Goal: Obtain resource: Obtain resource

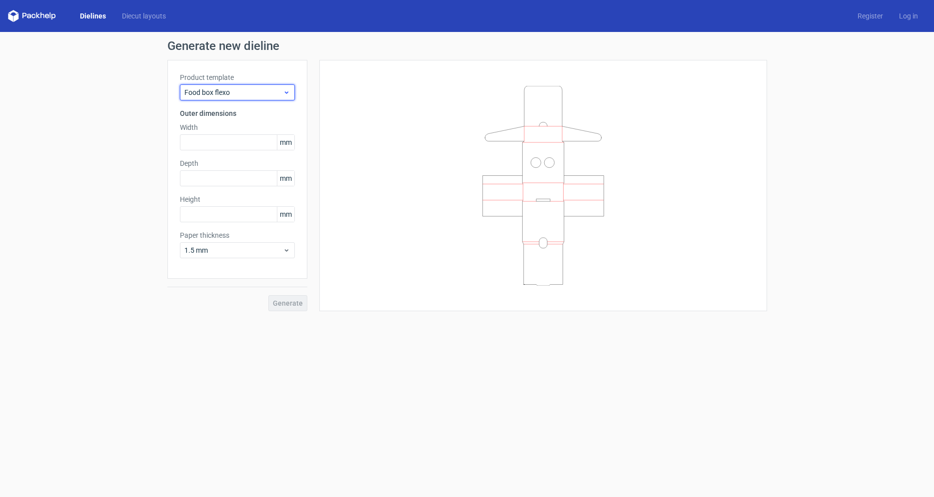
click at [229, 96] on span "Food box flexo" at bounding box center [233, 92] width 98 height 10
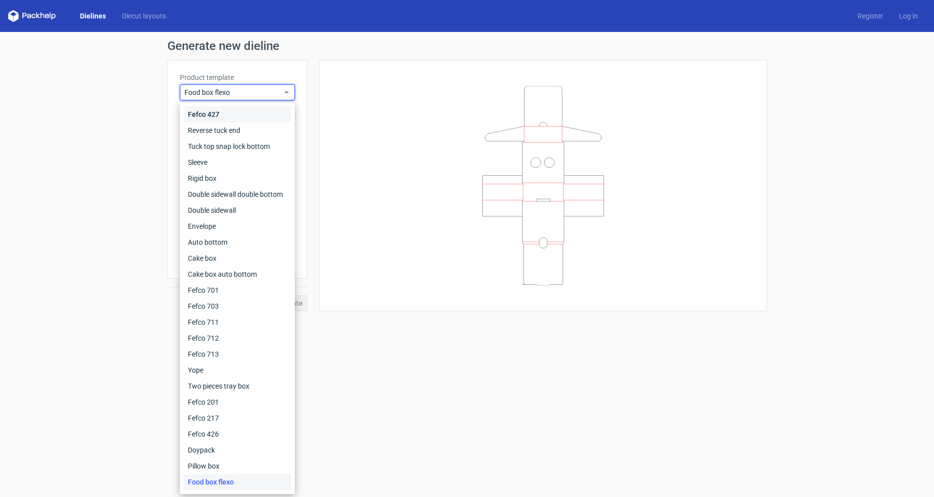
click at [214, 116] on div "Fefco 427" at bounding box center [237, 114] width 107 height 16
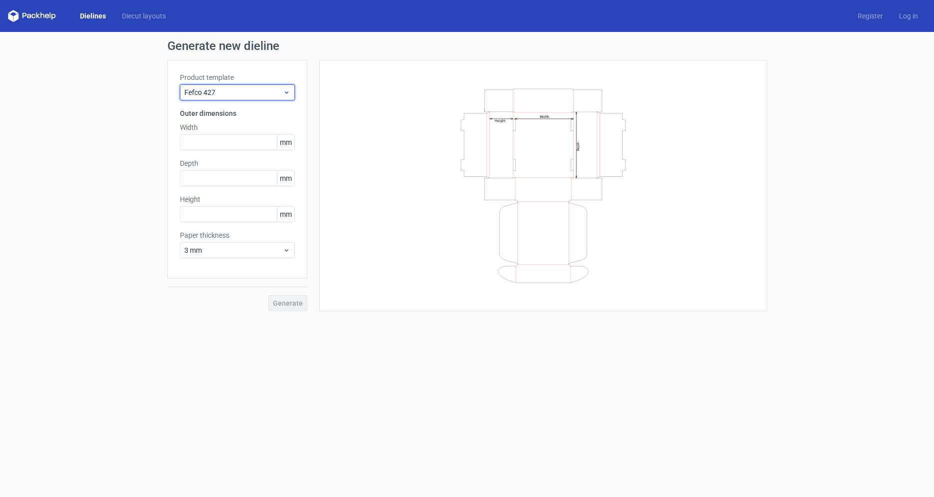
click at [224, 93] on span "Fefco 427" at bounding box center [233, 92] width 98 height 10
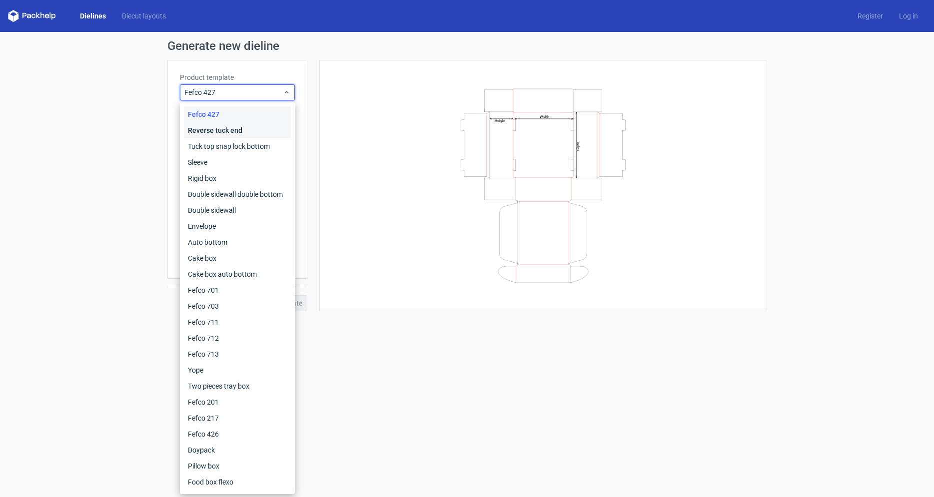
click at [214, 130] on div "Reverse tuck end" at bounding box center [237, 130] width 107 height 16
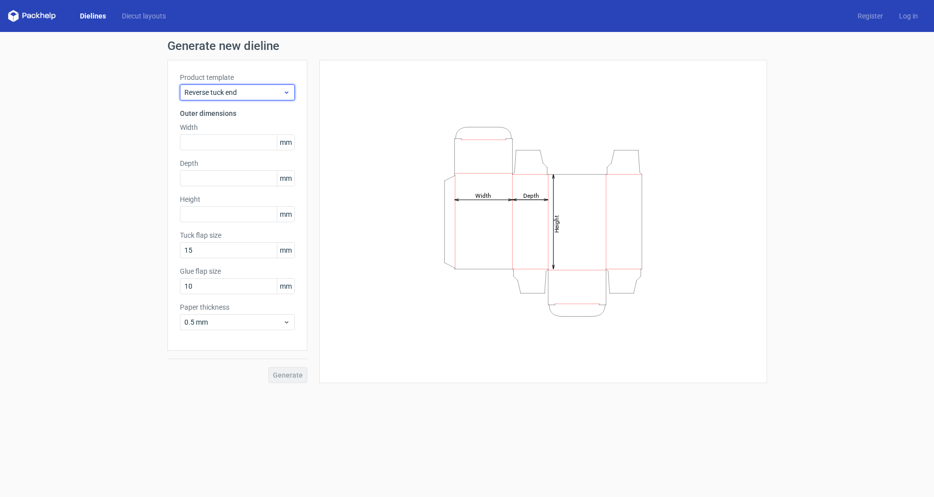
click at [216, 99] on div "Reverse tuck end" at bounding box center [237, 92] width 115 height 16
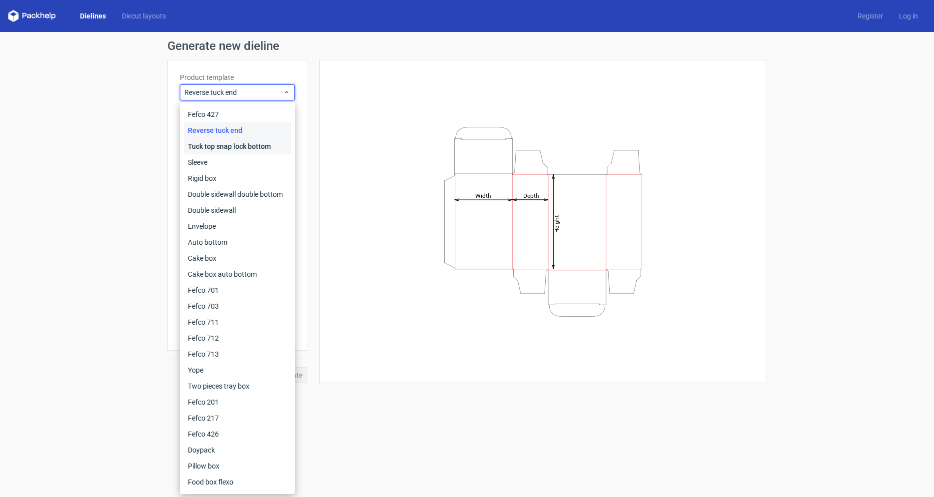
click at [224, 152] on div "Tuck top snap lock bottom" at bounding box center [237, 146] width 107 height 16
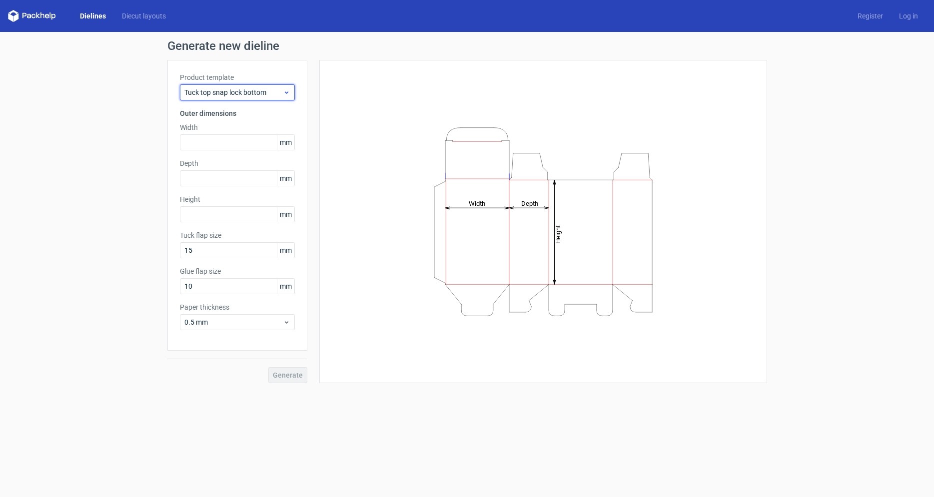
click at [226, 98] on div "Tuck top snap lock bottom" at bounding box center [237, 92] width 115 height 16
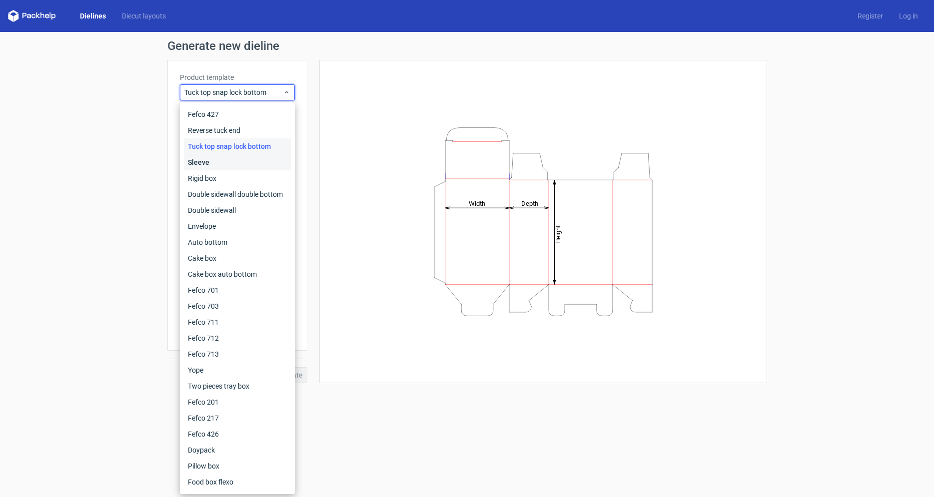
click at [205, 161] on div "Sleeve" at bounding box center [237, 162] width 107 height 16
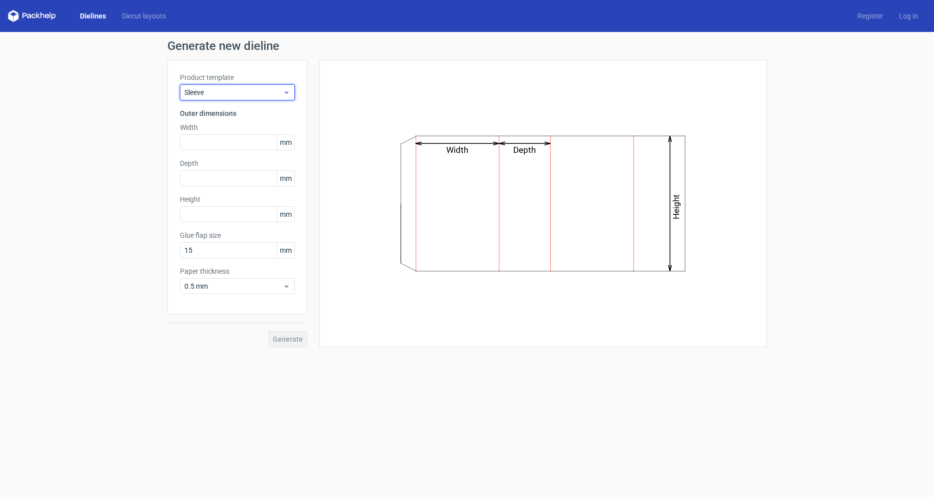
click at [214, 97] on span "Sleeve" at bounding box center [233, 92] width 98 height 10
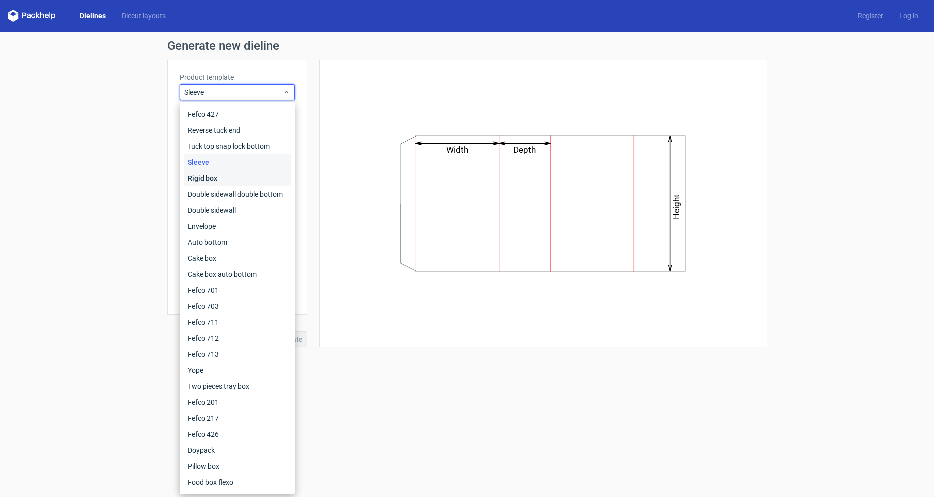
click at [202, 178] on div "Rigid box" at bounding box center [237, 178] width 107 height 16
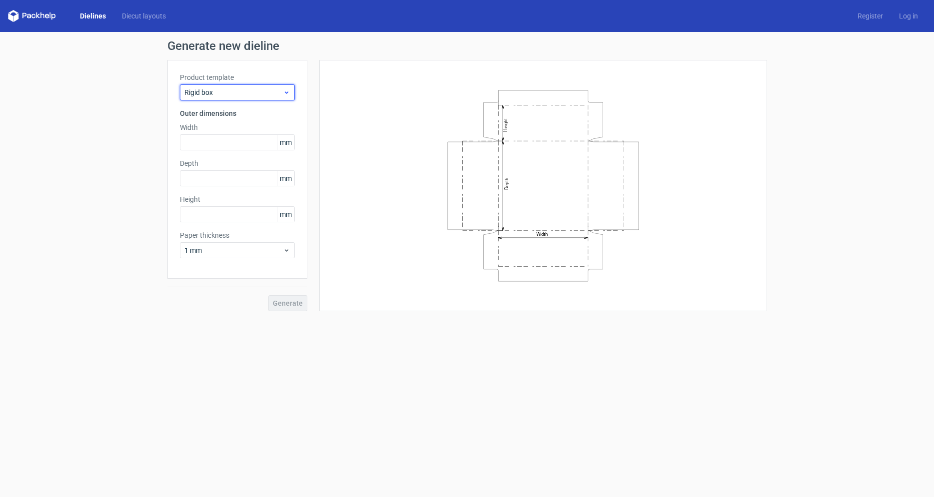
click at [213, 92] on span "Rigid box" at bounding box center [233, 92] width 98 height 10
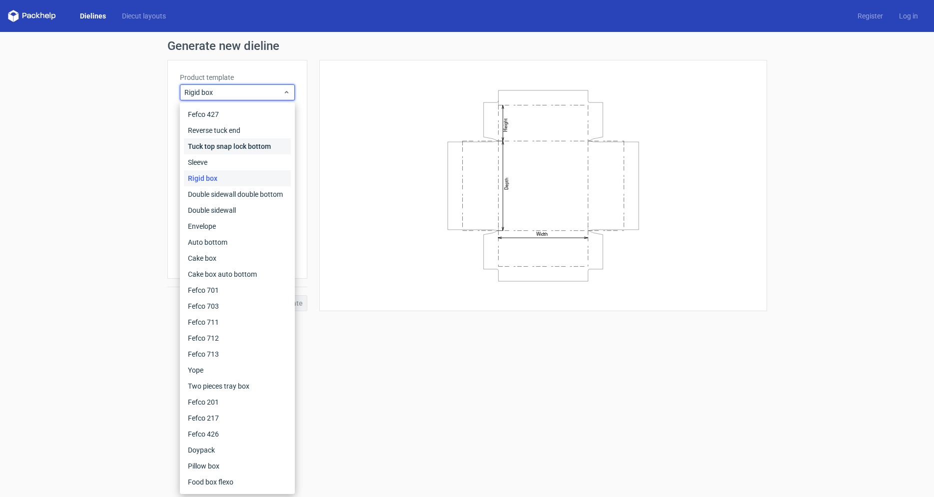
click at [209, 148] on div "Tuck top snap lock bottom" at bounding box center [237, 146] width 107 height 16
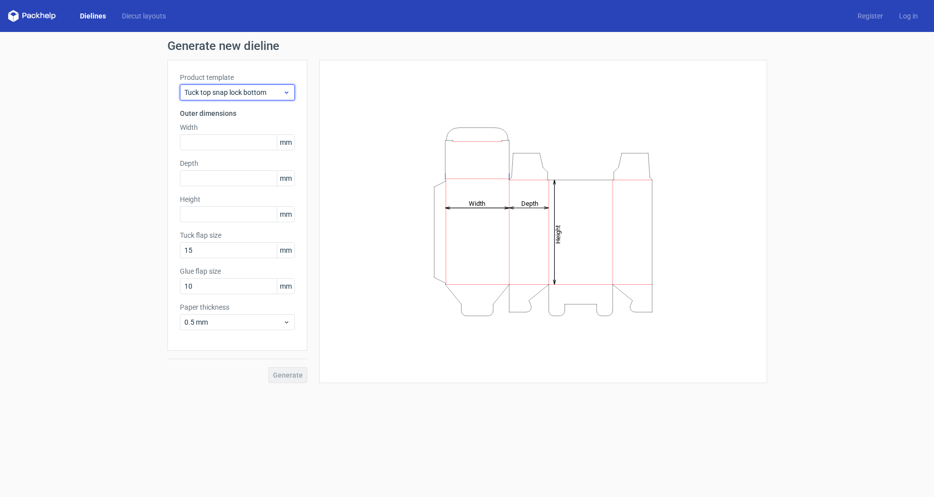
click at [203, 96] on span "Tuck top snap lock bottom" at bounding box center [233, 92] width 98 height 10
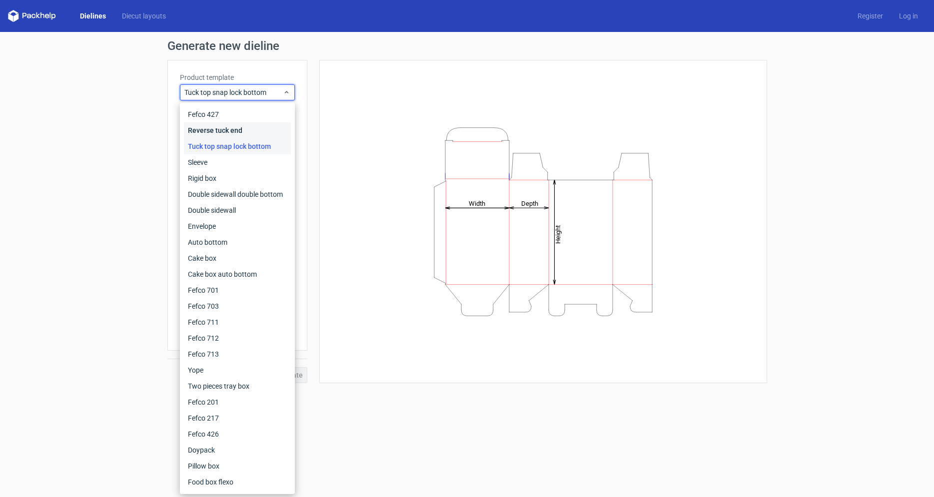
click at [213, 131] on div "Reverse tuck end" at bounding box center [237, 130] width 107 height 16
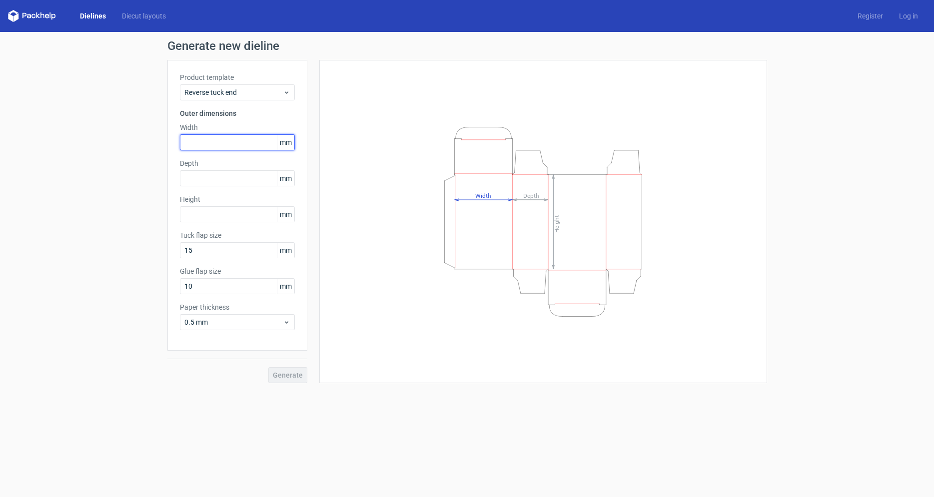
click at [236, 146] on input "text" at bounding box center [237, 142] width 115 height 16
type input "165"
click at [208, 184] on input "text" at bounding box center [237, 178] width 115 height 16
type input "76"
click at [200, 212] on input "text" at bounding box center [237, 214] width 115 height 16
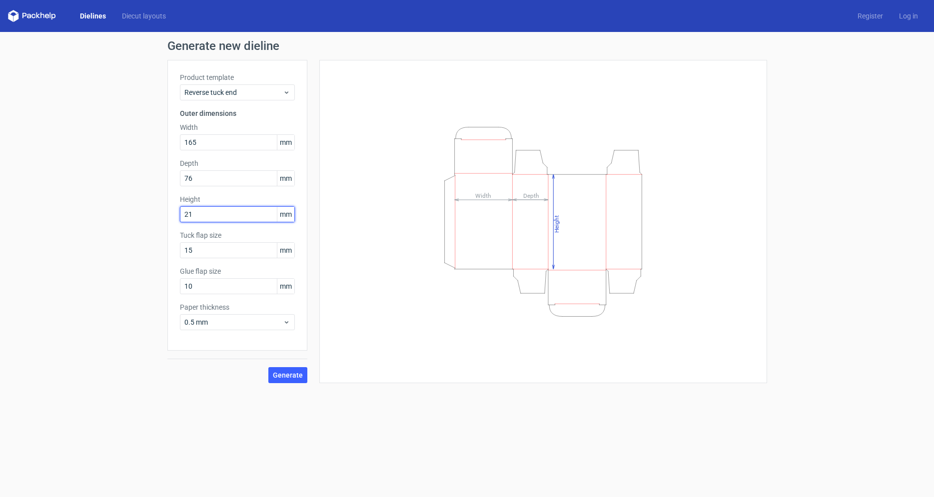
type input "216"
click at [286, 214] on span "mm" at bounding box center [285, 214] width 17 height 15
drag, startPoint x: 280, startPoint y: 214, endPoint x: 293, endPoint y: 214, distance: 13.0
click at [293, 214] on span "mm" at bounding box center [285, 214] width 17 height 15
click at [285, 218] on span "mm" at bounding box center [285, 214] width 17 height 15
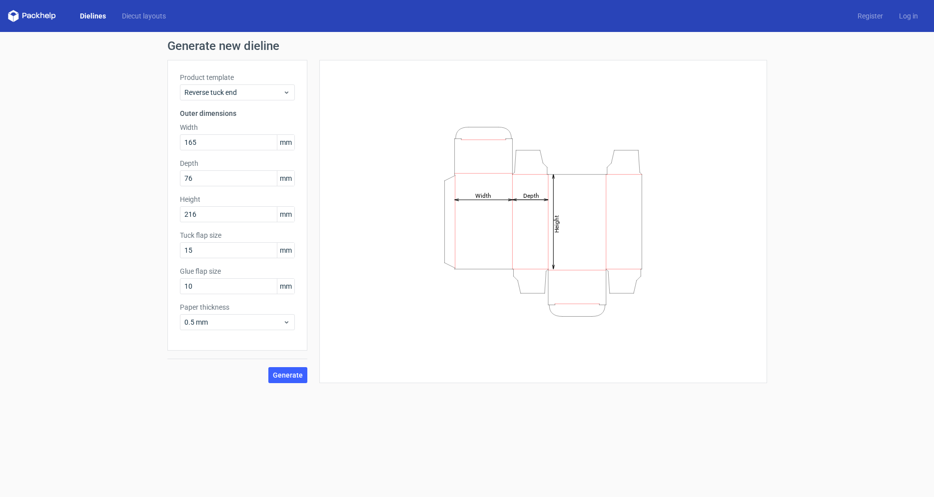
click at [285, 218] on span "mm" at bounding box center [285, 214] width 17 height 15
click at [291, 216] on span "mm" at bounding box center [285, 214] width 17 height 15
drag, startPoint x: 291, startPoint y: 216, endPoint x: 285, endPoint y: 217, distance: 6.1
click at [285, 217] on span "mm" at bounding box center [285, 214] width 17 height 15
click at [224, 287] on input "10" at bounding box center [237, 286] width 115 height 16
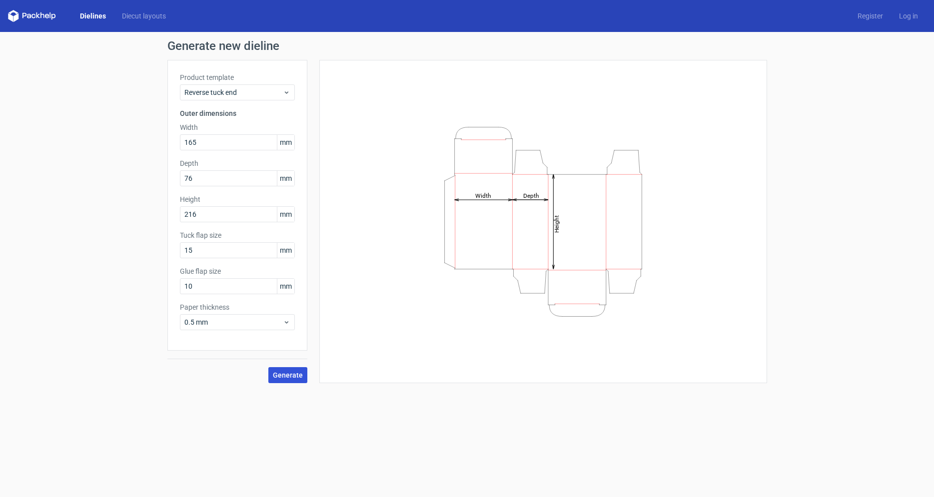
click at [301, 377] on span "Generate" at bounding box center [288, 375] width 30 height 7
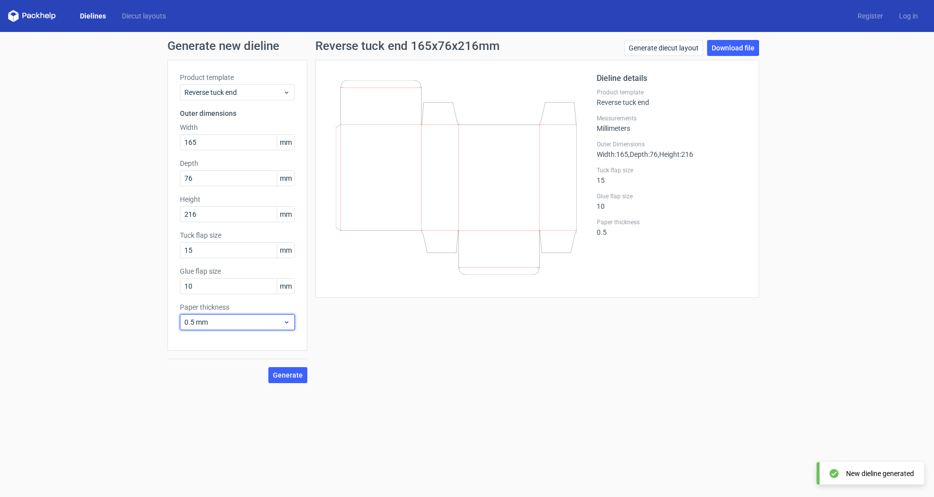
click at [286, 323] on use at bounding box center [285, 322] width 3 height 2
click at [34, 343] on div "Generate new dieline Product template Reverse tuck end Outer dimensions Width 1…" at bounding box center [467, 211] width 934 height 359
drag, startPoint x: 227, startPoint y: 285, endPoint x: 182, endPoint y: 284, distance: 45.0
click at [182, 284] on input "10" at bounding box center [237, 286] width 115 height 16
type input "15"
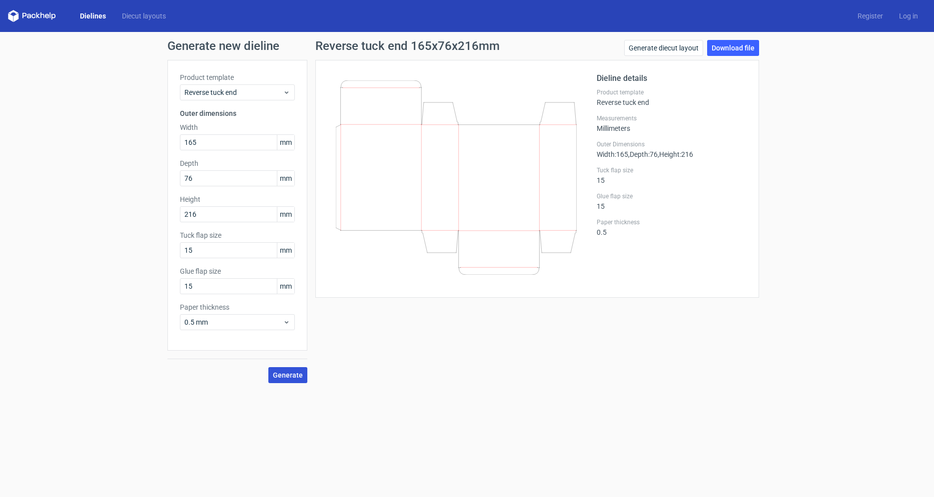
click at [283, 378] on span "Generate" at bounding box center [288, 375] width 30 height 7
click at [225, 88] on span "Reverse tuck end" at bounding box center [233, 92] width 98 height 10
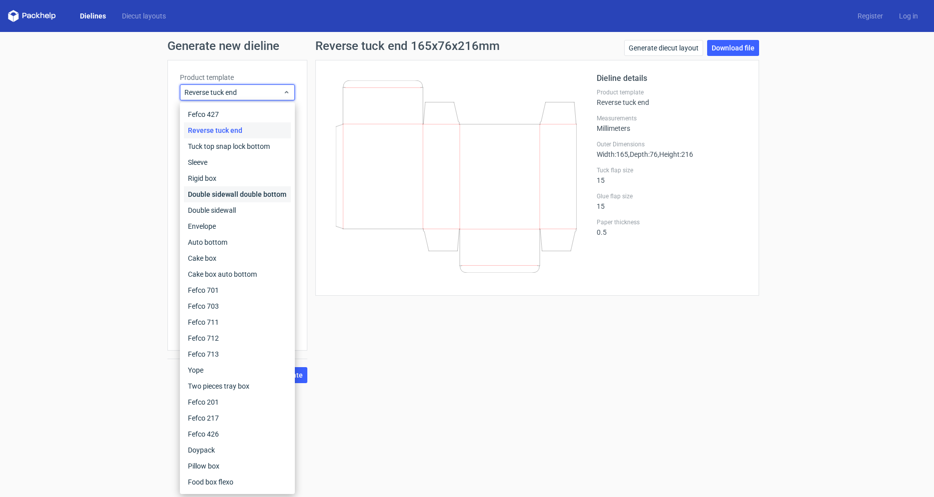
click at [210, 194] on div "Double sidewall double bottom" at bounding box center [237, 194] width 107 height 16
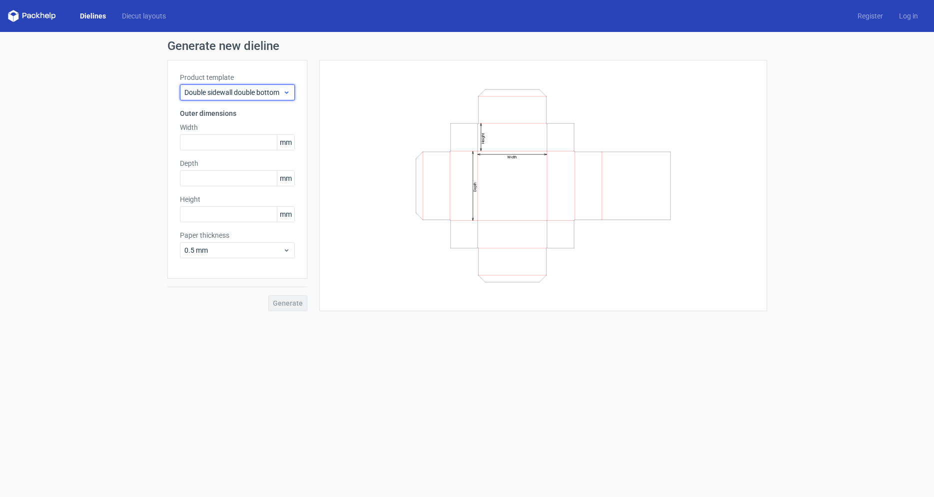
click at [216, 94] on span "Double sidewall double bottom" at bounding box center [233, 92] width 98 height 10
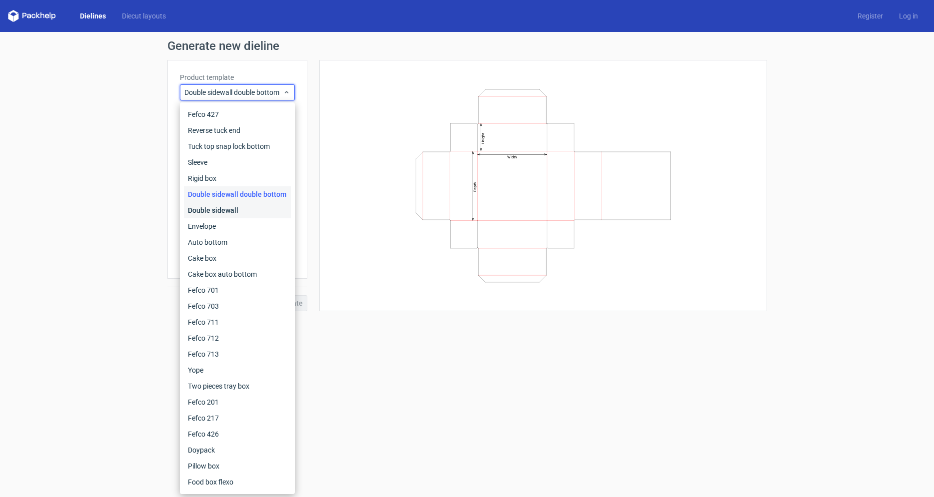
click at [204, 215] on div "Double sidewall" at bounding box center [237, 210] width 107 height 16
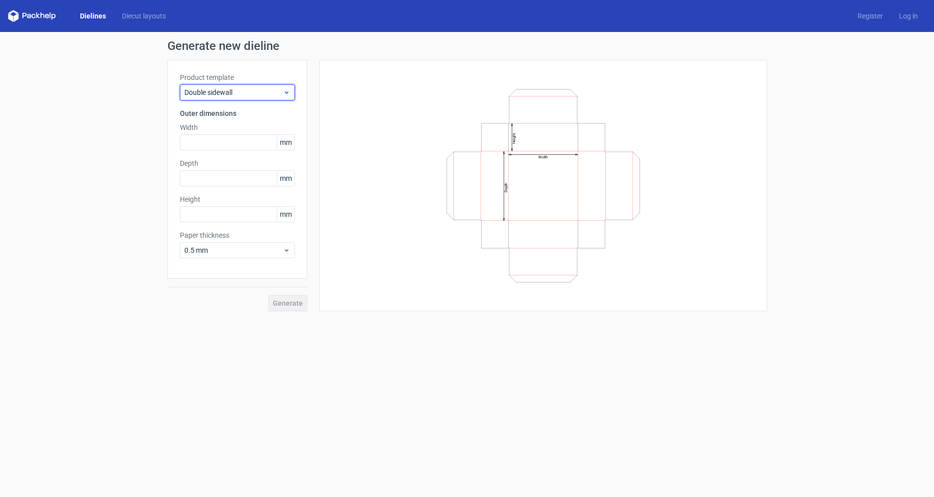
click at [222, 94] on span "Double sidewall" at bounding box center [233, 92] width 98 height 10
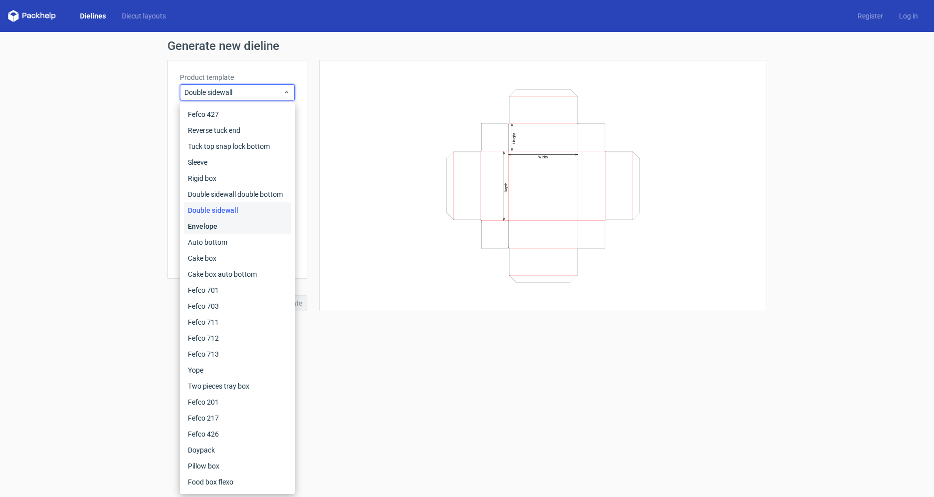
click at [196, 230] on div "Envelope" at bounding box center [237, 226] width 107 height 16
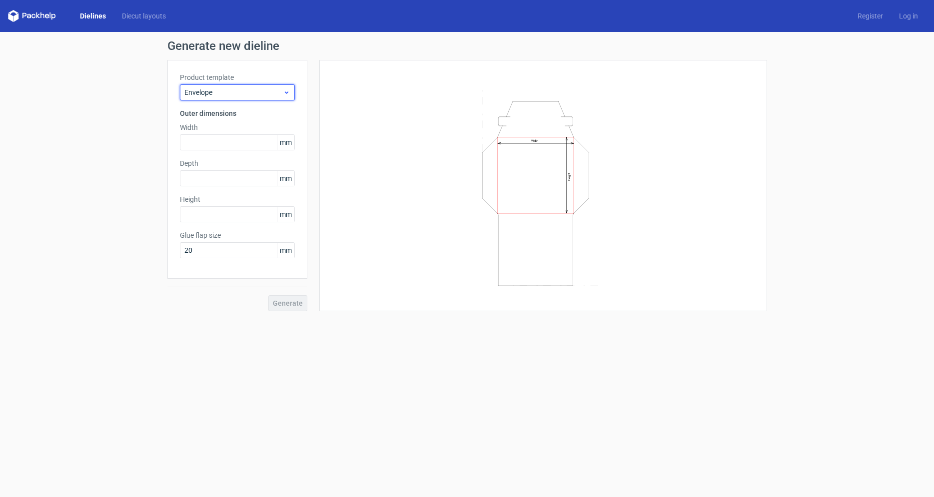
click at [229, 89] on span "Envelope" at bounding box center [233, 92] width 98 height 10
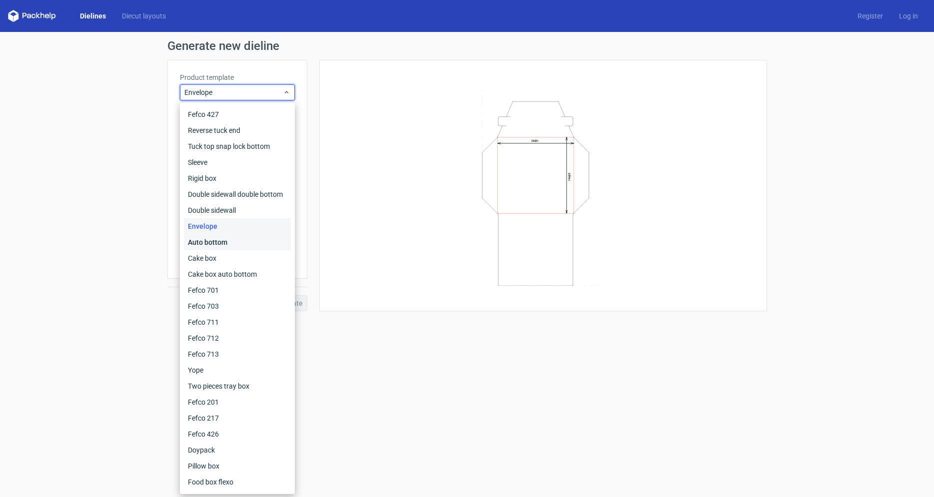
click at [208, 240] on div "Auto bottom" at bounding box center [237, 242] width 107 height 16
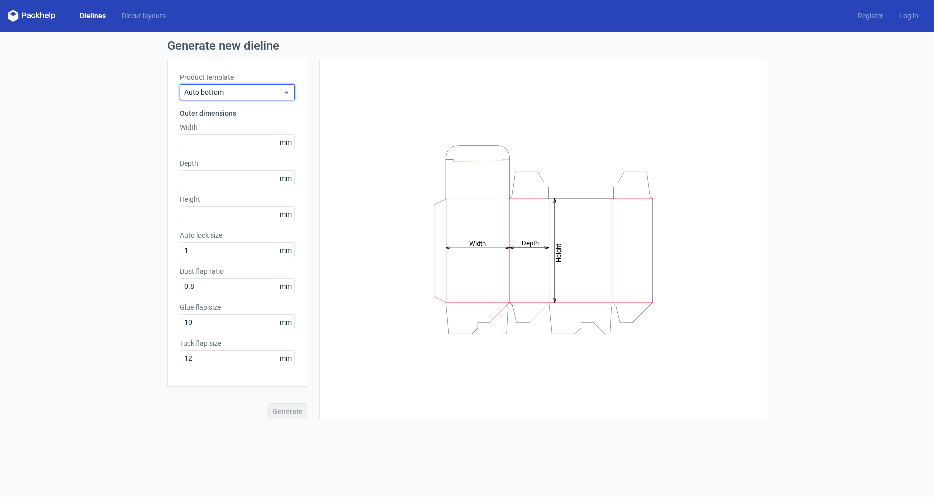
click at [205, 89] on span "Auto bottom" at bounding box center [233, 92] width 98 height 10
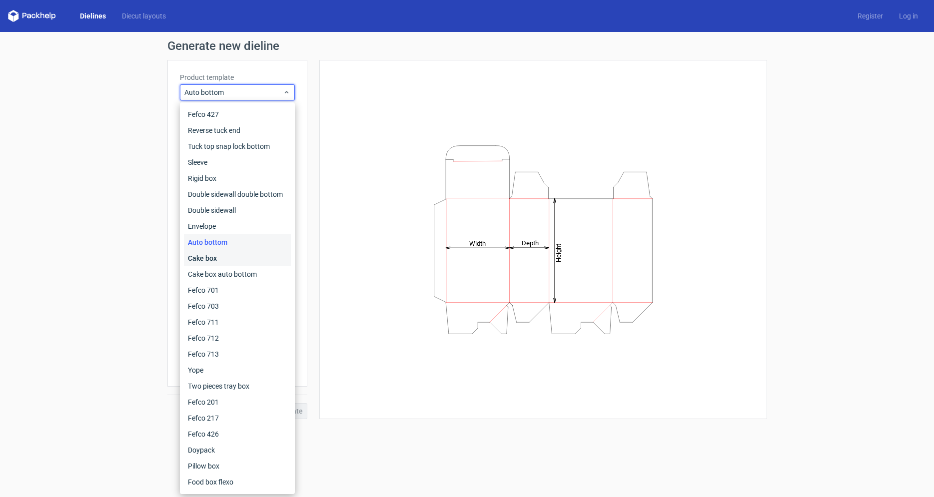
click at [204, 256] on div "Cake box" at bounding box center [237, 258] width 107 height 16
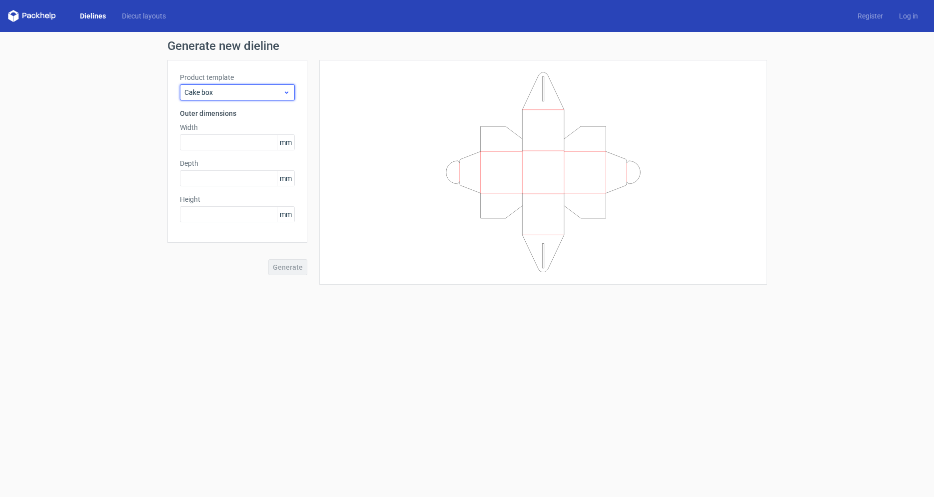
click at [198, 90] on span "Cake box" at bounding box center [233, 92] width 98 height 10
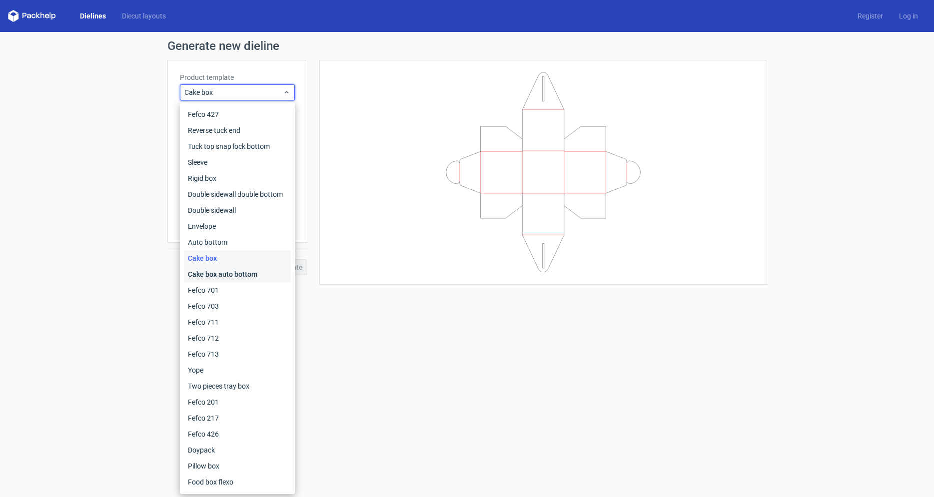
click at [202, 275] on div "Cake box auto bottom" at bounding box center [237, 274] width 107 height 16
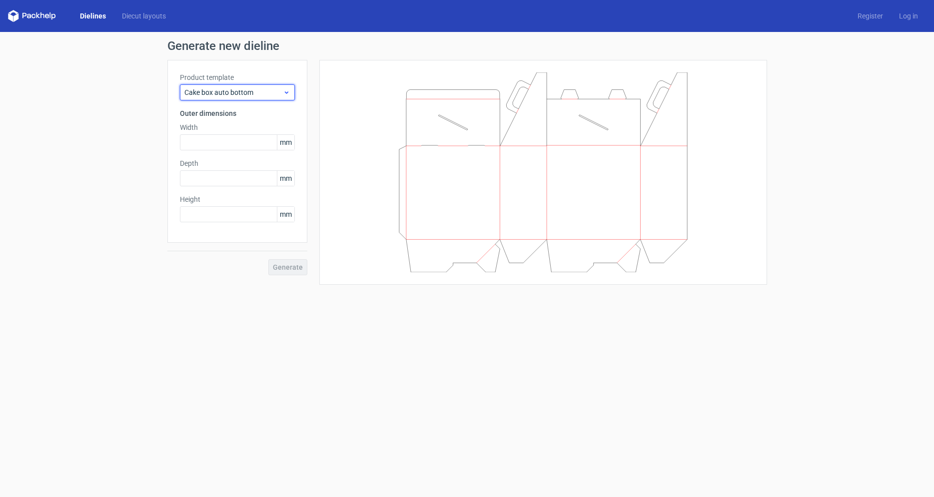
click at [228, 97] on div "Cake box auto bottom" at bounding box center [237, 92] width 115 height 16
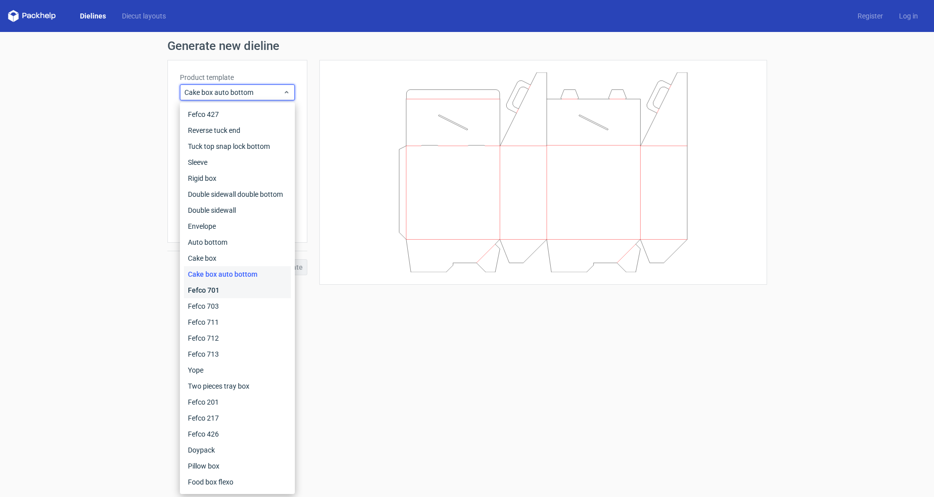
click at [213, 297] on div "Fefco 701" at bounding box center [237, 290] width 107 height 16
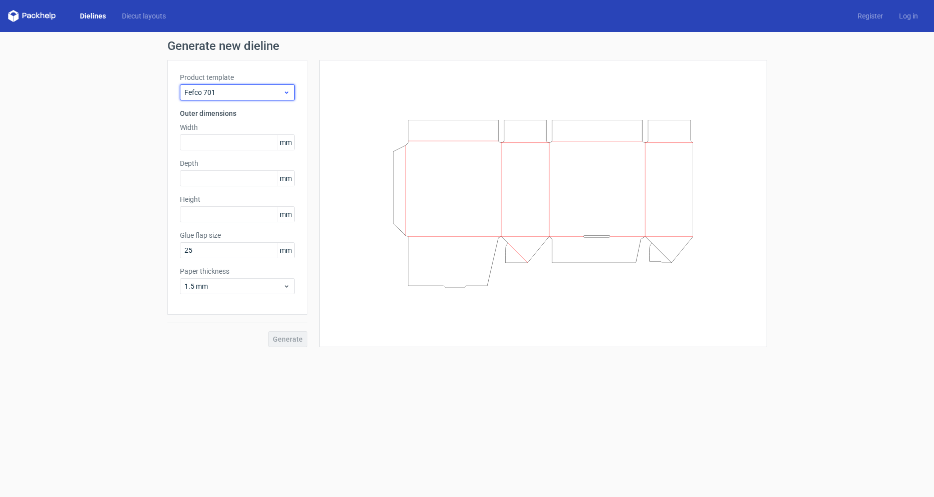
click at [226, 98] on div "Fefco 701" at bounding box center [237, 92] width 115 height 16
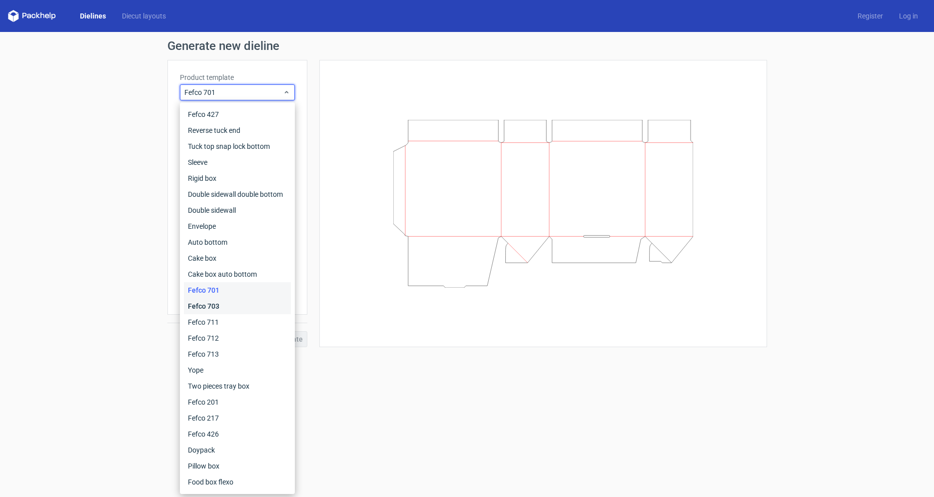
click at [204, 302] on div "Fefco 703" at bounding box center [237, 306] width 107 height 16
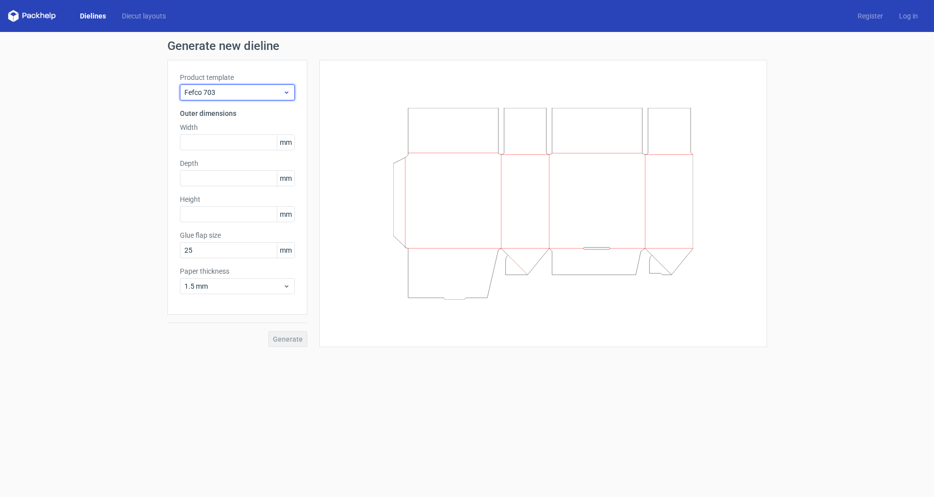
click at [209, 88] on span "Fefco 703" at bounding box center [233, 92] width 98 height 10
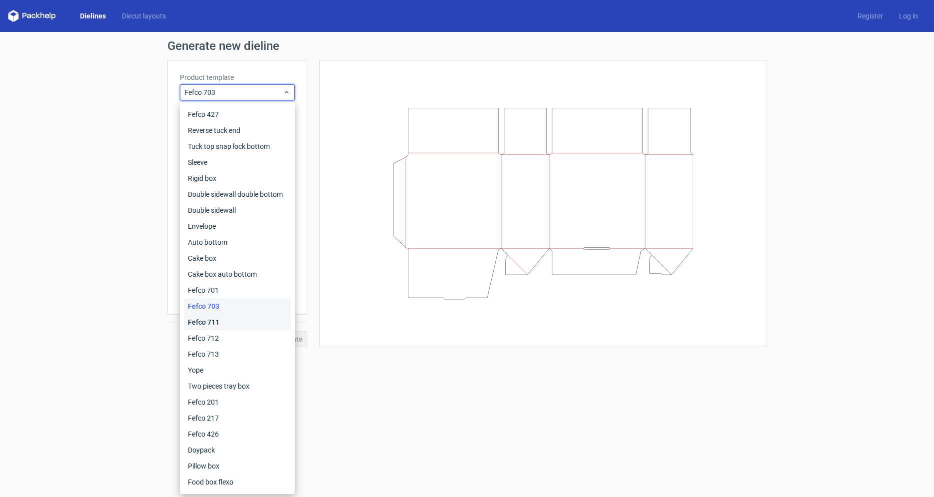
click at [193, 323] on div "Fefco 711" at bounding box center [237, 322] width 107 height 16
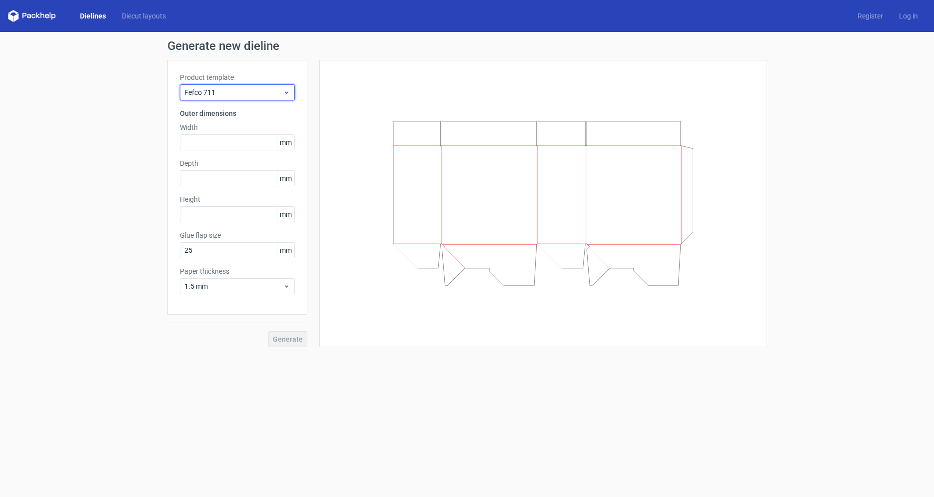
click at [223, 97] on span "Fefco 711" at bounding box center [233, 92] width 98 height 10
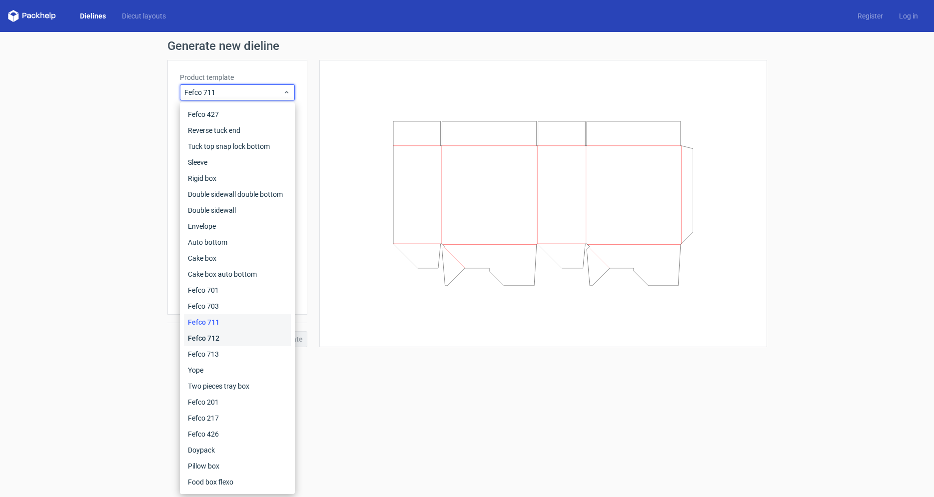
click at [204, 342] on div "Fefco 712" at bounding box center [237, 338] width 107 height 16
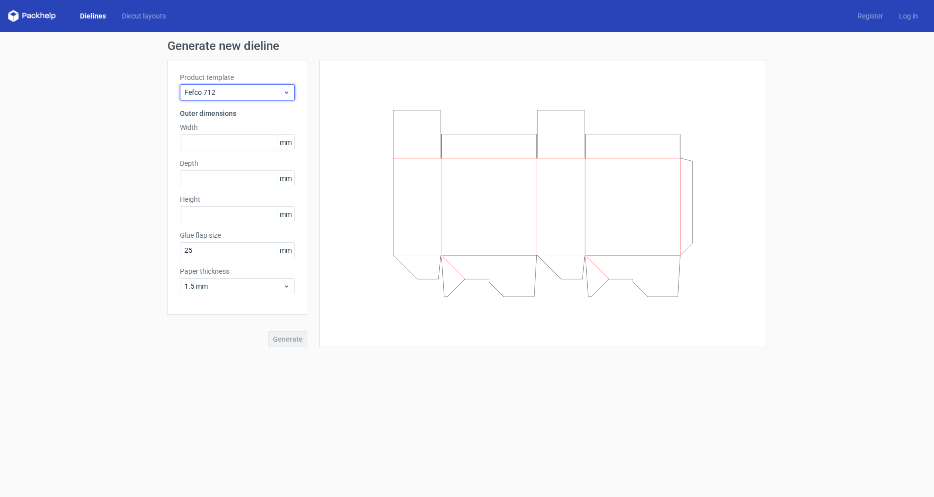
click at [220, 98] on div "Fefco 712" at bounding box center [237, 92] width 115 height 16
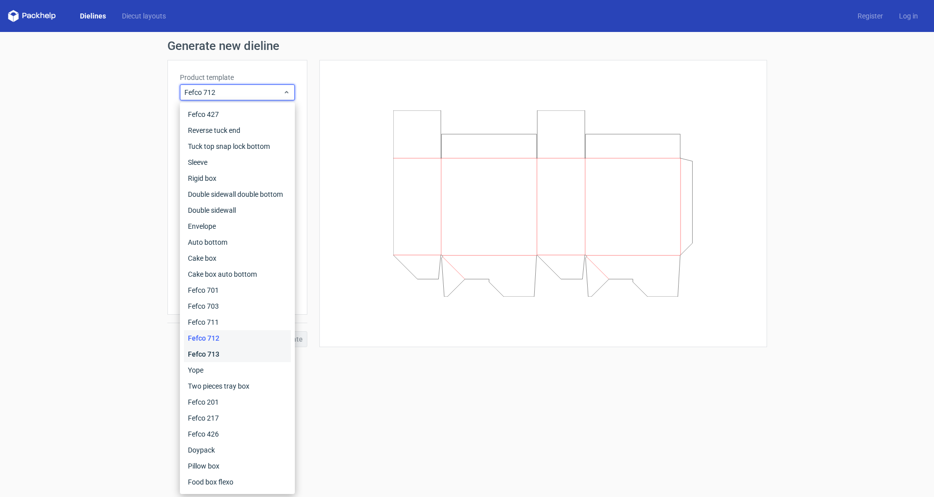
click at [210, 349] on div "Fefco 713" at bounding box center [237, 354] width 107 height 16
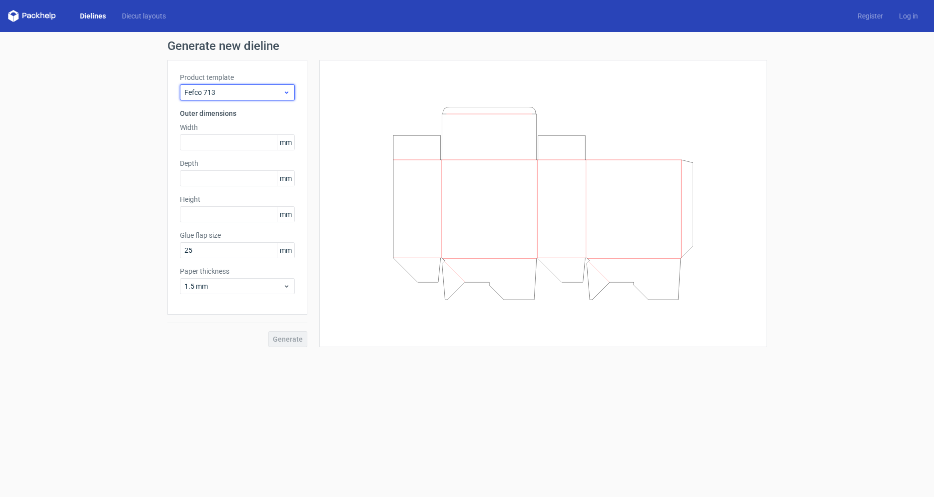
click at [204, 93] on span "Fefco 713" at bounding box center [233, 92] width 98 height 10
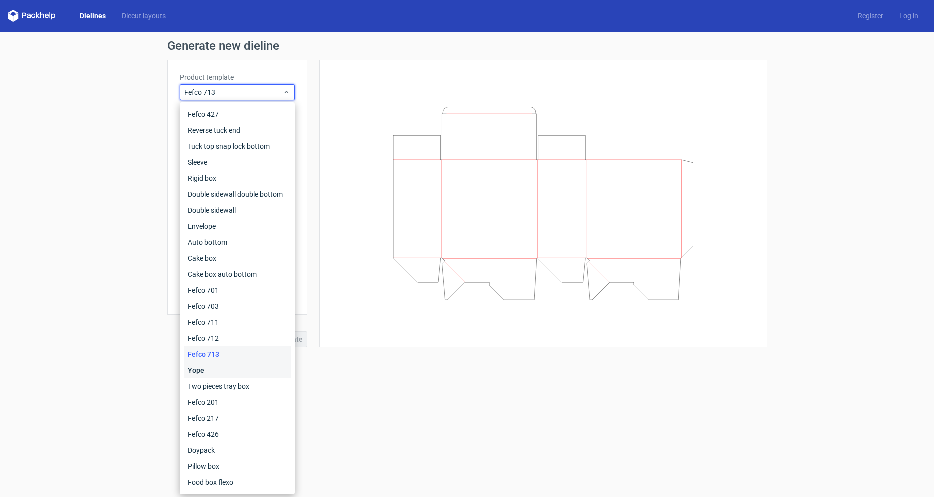
click at [201, 367] on div "Yope" at bounding box center [237, 370] width 107 height 16
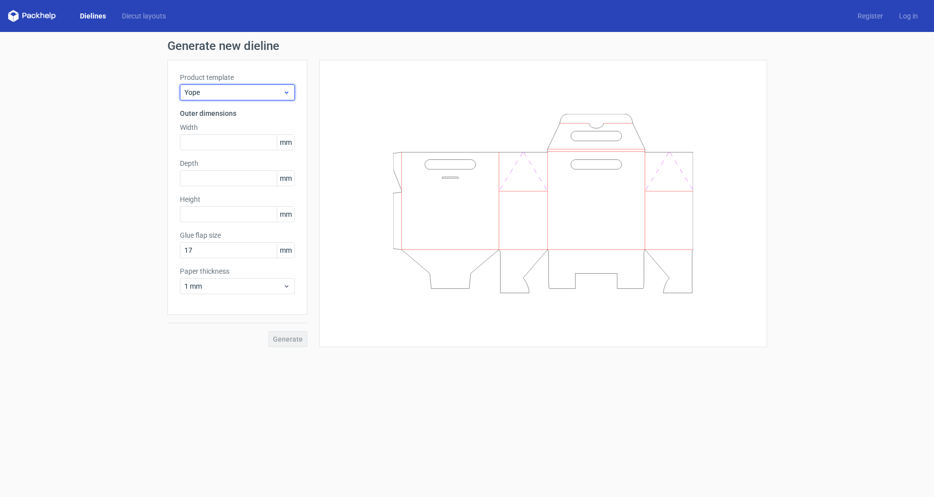
click at [210, 92] on span "Yope" at bounding box center [233, 92] width 98 height 10
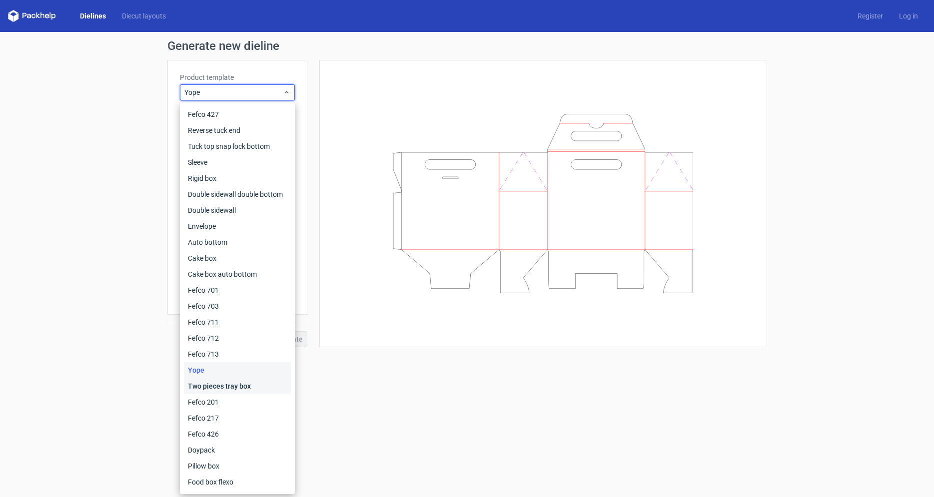
click at [224, 387] on div "Two pieces tray box" at bounding box center [237, 386] width 107 height 16
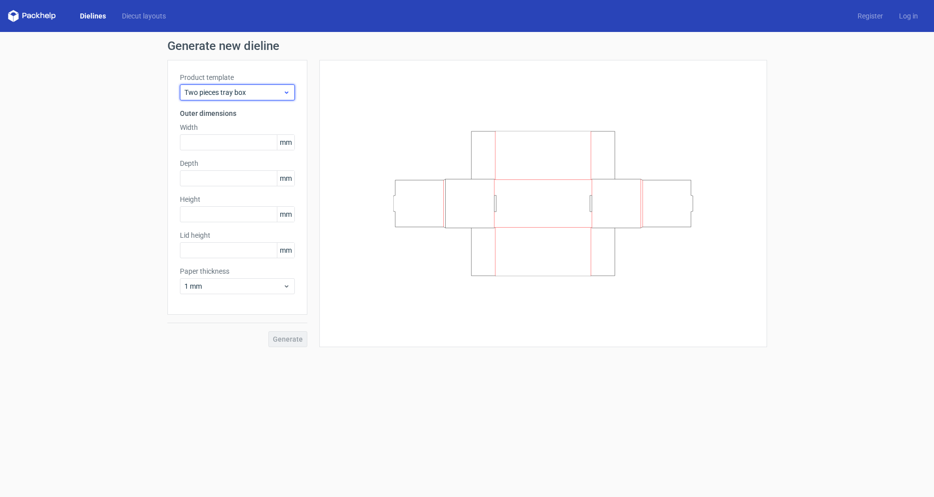
click at [210, 97] on span "Two pieces tray box" at bounding box center [233, 92] width 98 height 10
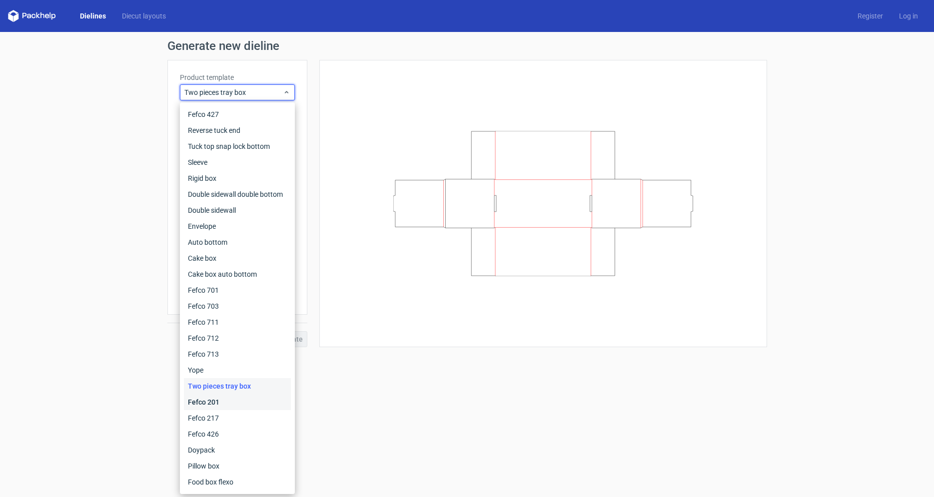
click at [208, 398] on div "Fefco 201" at bounding box center [237, 402] width 107 height 16
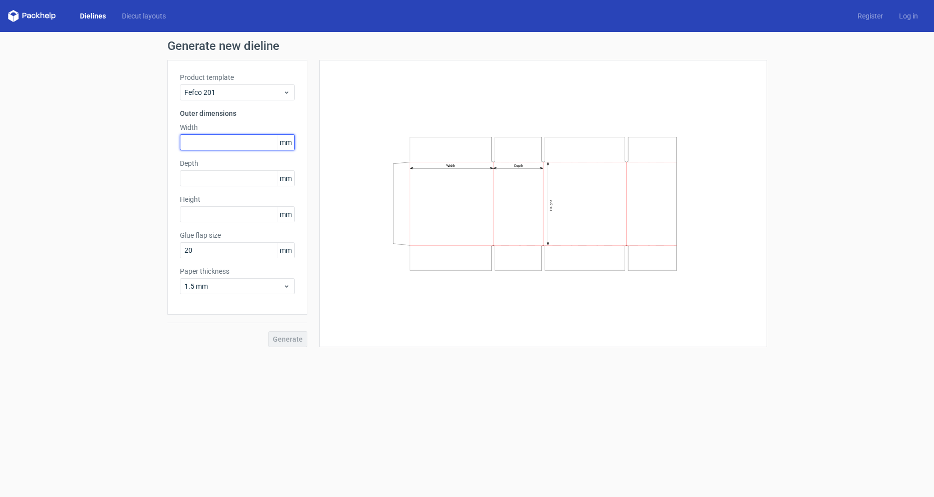
click at [229, 145] on input "text" at bounding box center [237, 142] width 115 height 16
type input "165"
click at [189, 183] on input "text" at bounding box center [237, 178] width 115 height 16
type input "76"
click at [193, 221] on input "text" at bounding box center [237, 214] width 115 height 16
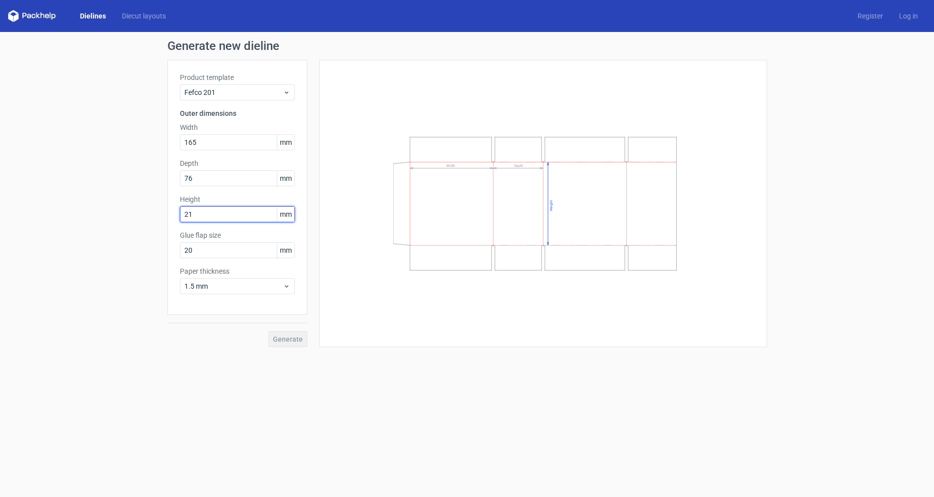
type input "216"
click at [209, 251] on input "20" at bounding box center [237, 250] width 115 height 16
drag, startPoint x: 209, startPoint y: 251, endPoint x: 173, endPoint y: 251, distance: 36.0
click at [180, 251] on input "20" at bounding box center [237, 250] width 115 height 16
type input "15"
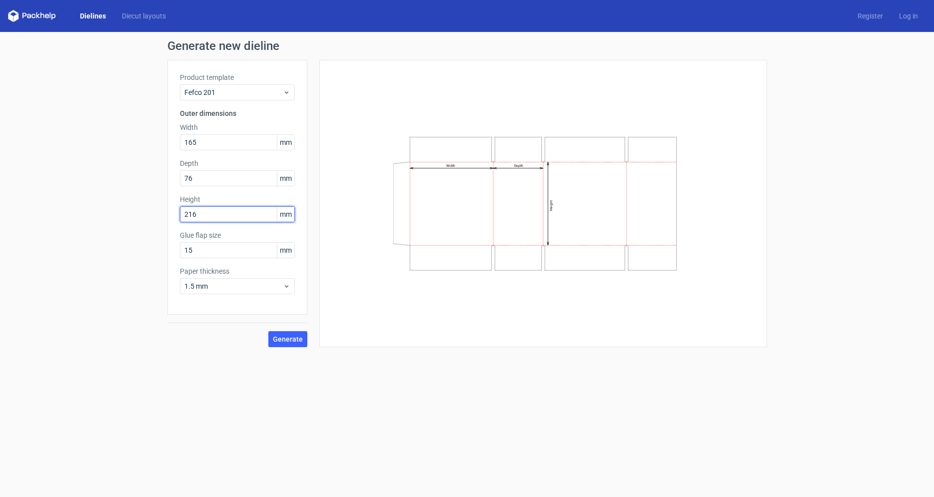
click at [208, 214] on input "216" at bounding box center [237, 214] width 115 height 16
click at [220, 287] on span "1.5 mm" at bounding box center [233, 286] width 98 height 10
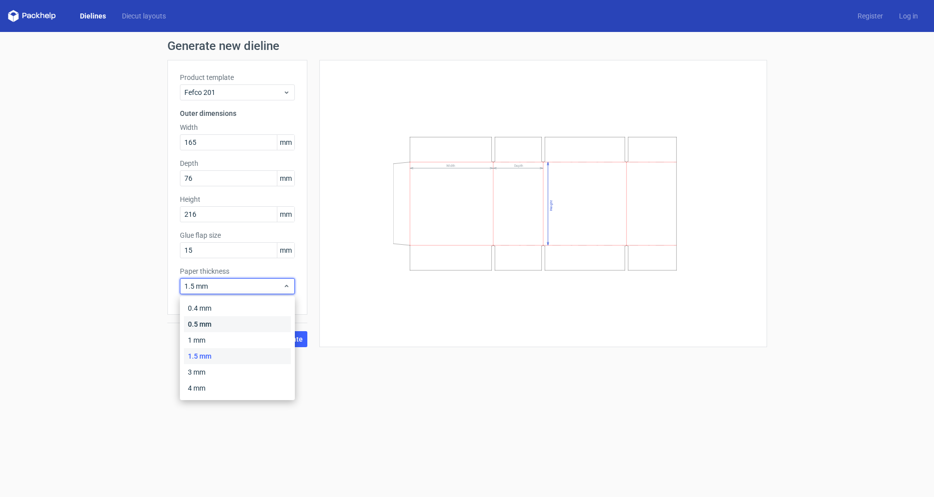
click at [204, 327] on div "0.5 mm" at bounding box center [237, 324] width 107 height 16
click at [304, 343] on button "Generate" at bounding box center [287, 339] width 39 height 16
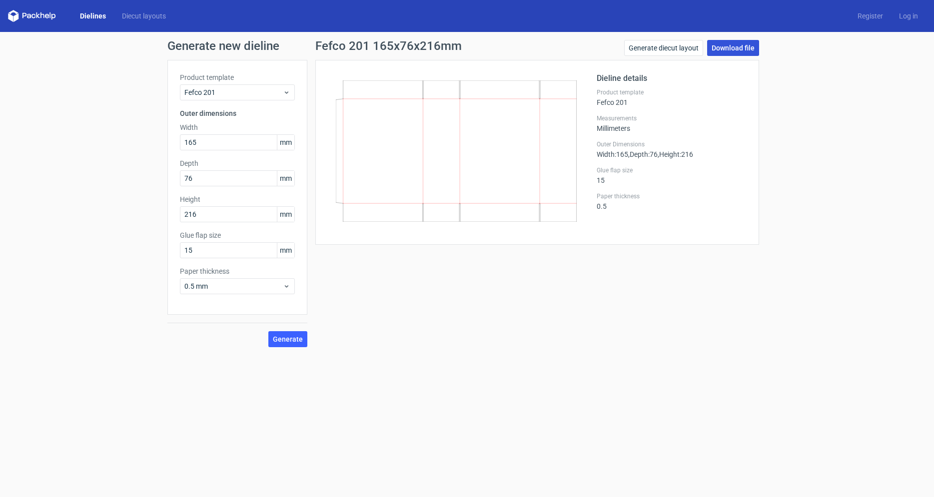
click at [725, 46] on link "Download file" at bounding box center [733, 48] width 52 height 16
